Goal: Find specific page/section

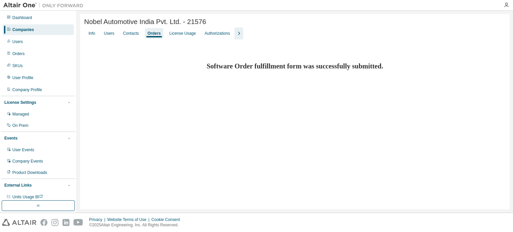
click at [39, 28] on div "Companies" at bounding box center [38, 29] width 71 height 11
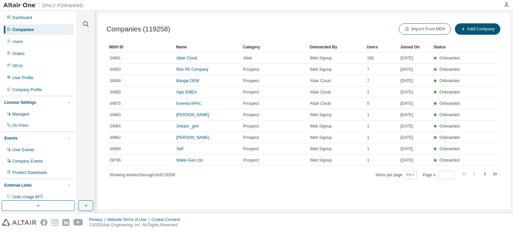
click at [87, 23] on icon "button" at bounding box center [86, 24] width 6 height 6
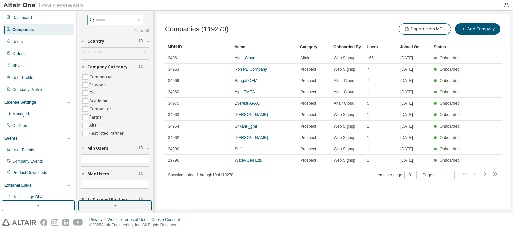
click at [122, 21] on input "text" at bounding box center [116, 20] width 40 height 7
type input "*******"
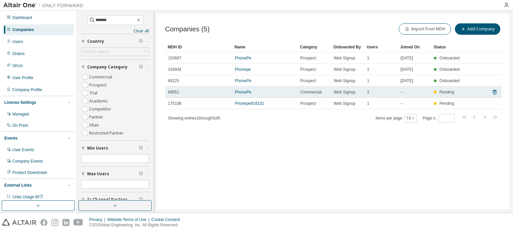
click at [173, 90] on span "68051" at bounding box center [173, 92] width 11 height 5
click at [249, 91] on link "PhonePe" at bounding box center [243, 92] width 16 height 5
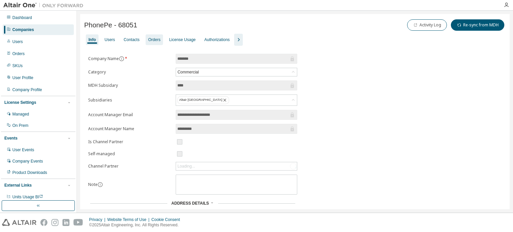
click at [152, 39] on div "Orders" at bounding box center [154, 39] width 12 height 5
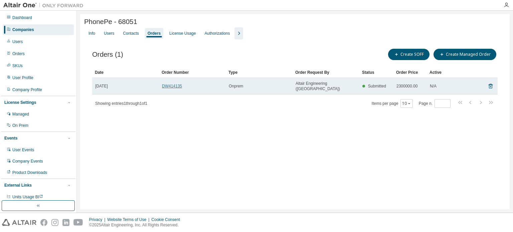
click at [178, 84] on link "DW414135" at bounding box center [172, 86] width 20 height 5
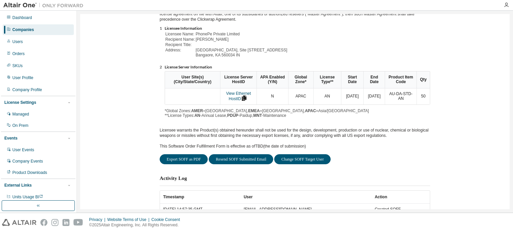
scroll to position [96, 0]
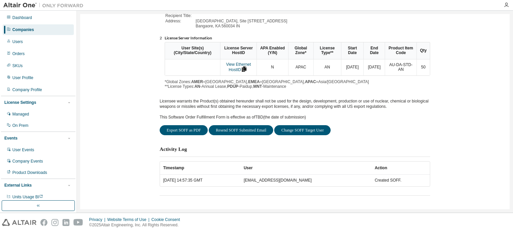
click at [481, 149] on div "Altair Engineering, Inc., its subsidiaries and Authorized Resellers Software Or…" at bounding box center [295, 74] width 422 height 243
click at [372, 128] on div "Export SOFF as PDF Resend SOFF Submitted Email Change SOFF Target User" at bounding box center [295, 130] width 271 height 10
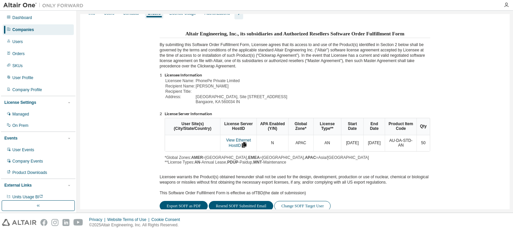
scroll to position [0, 0]
